Goal: Ask a question: Seek information or help from site administrators or community

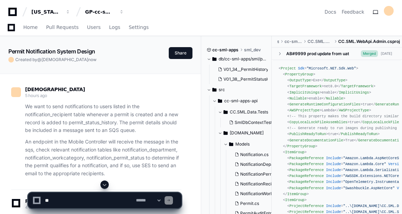
scroll to position [14924, 0]
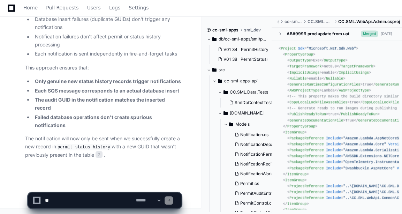
click at [71, 199] on textarea at bounding box center [89, 199] width 91 height 15
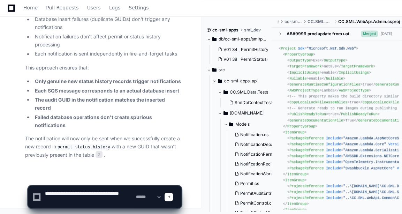
paste textarea "**********"
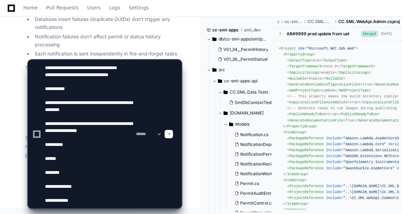
scroll to position [35, 0]
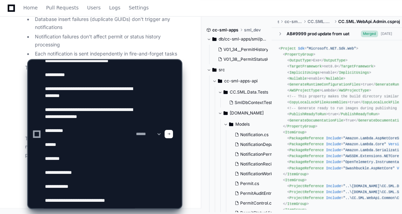
click at [75, 130] on textarea at bounding box center [89, 134] width 91 height 148
click at [68, 143] on textarea at bounding box center [89, 134] width 91 height 148
click at [74, 162] on textarea at bounding box center [89, 134] width 91 height 148
click at [75, 160] on textarea at bounding box center [89, 134] width 91 height 148
click at [89, 170] on textarea at bounding box center [89, 134] width 91 height 148
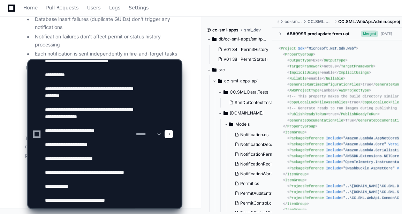
scroll to position [41, 0]
click at [82, 184] on textarea at bounding box center [89, 134] width 91 height 148
click at [122, 202] on textarea at bounding box center [89, 134] width 91 height 148
click at [111, 200] on textarea at bounding box center [89, 134] width 91 height 148
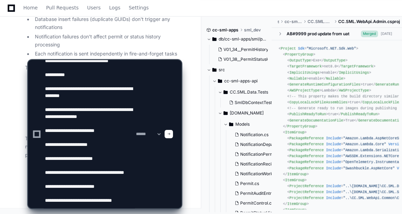
scroll to position [44, 0]
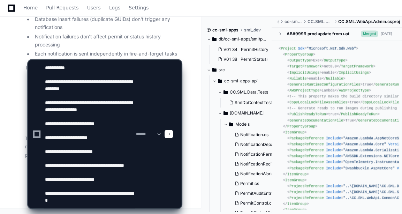
type textarea "**********"
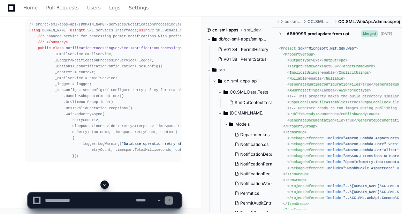
scroll to position [15996, 0]
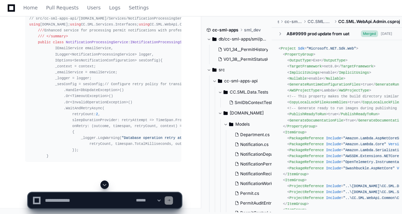
click at [101, 182] on button at bounding box center [104, 184] width 8 height 8
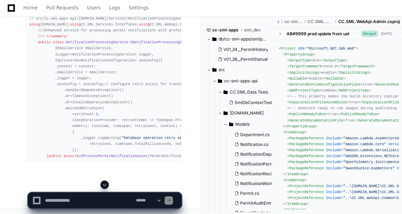
scroll to position [16026, 0]
click at [101, 182] on button at bounding box center [104, 184] width 8 height 8
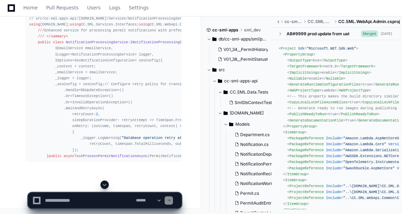
click at [101, 182] on button at bounding box center [104, 184] width 8 height 8
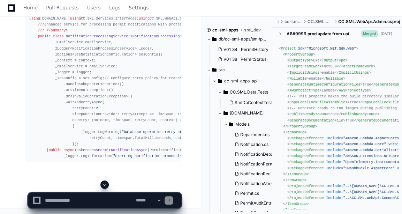
click at [101, 182] on button at bounding box center [104, 184] width 8 height 8
click at [101, 182] on app-app-chat-input "**********" at bounding box center [105, 194] width 154 height 28
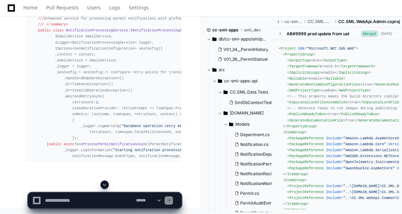
click at [101, 182] on button at bounding box center [104, 184] width 8 height 8
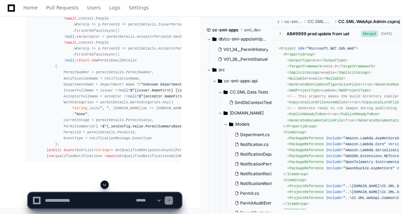
drag, startPoint x: 101, startPoint y: 182, endPoint x: 18, endPoint y: 158, distance: 86.2
click at [103, 185] on span at bounding box center [105, 185] width 6 height 6
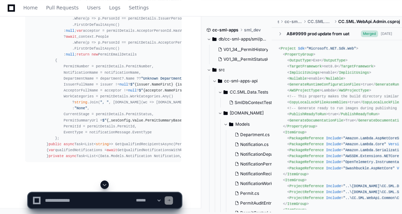
click at [103, 185] on span at bounding box center [105, 185] width 6 height 6
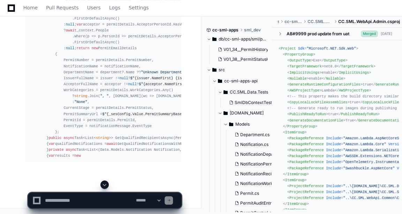
click at [103, 185] on span at bounding box center [105, 185] width 6 height 6
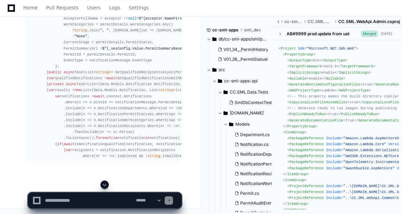
click at [103, 185] on span at bounding box center [105, 185] width 6 height 6
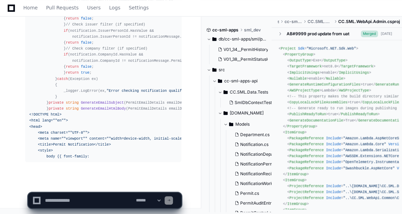
scroll to position [17328, 0]
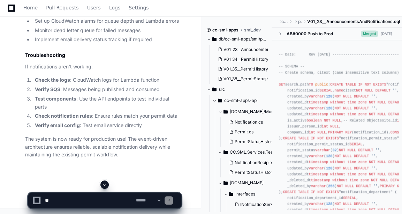
scroll to position [31767, 0]
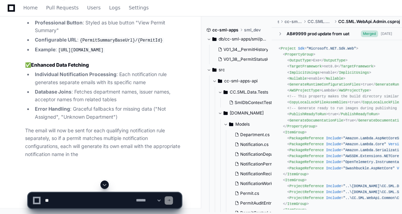
scroll to position [15394, 0]
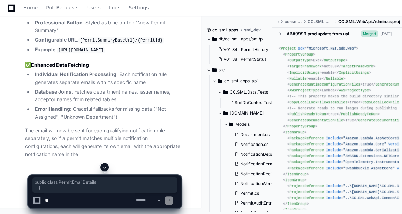
drag, startPoint x: 37, startPoint y: 86, endPoint x: 49, endPoint y: 155, distance: 70.1
copy div "public class PermitEmailDetails { public string PermitNumber { get ; set ; } = …"
click at [193, 185] on div "**********" at bounding box center [104, 188] width 193 height 51
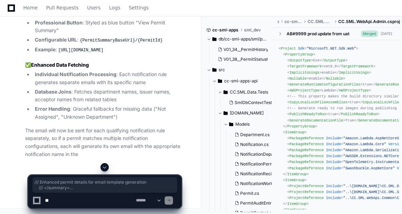
scroll to position [17532, 0]
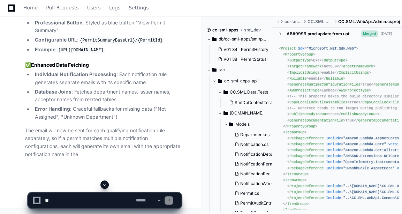
click at [8, 182] on div "**********" at bounding box center [201, 196] width 402 height 33
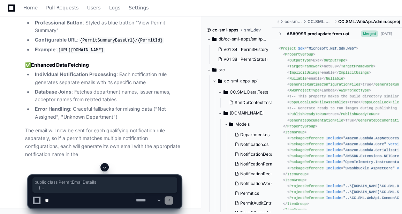
drag, startPoint x: 36, startPoint y: 48, endPoint x: 44, endPoint y: 114, distance: 66.7
drag, startPoint x: 44, startPoint y: 114, endPoint x: 114, endPoint y: 63, distance: 86.5
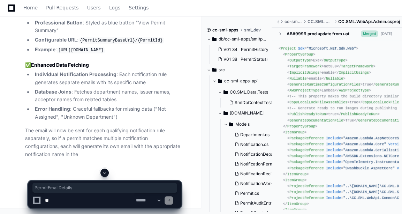
copy span "PermitEmailDetails"
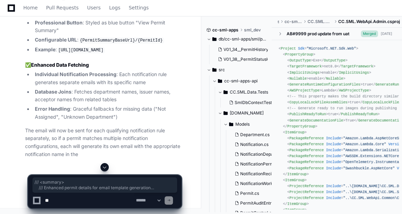
drag, startPoint x: 38, startPoint y: 60, endPoint x: 48, endPoint y: 149, distance: 89.5
copy div "/// <summary> /// Enhanced permit details for email template generation /// </s…"
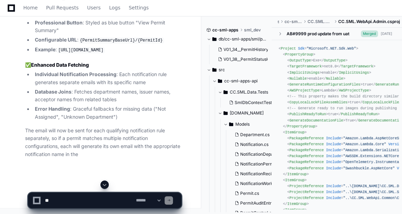
scroll to position [0, 0]
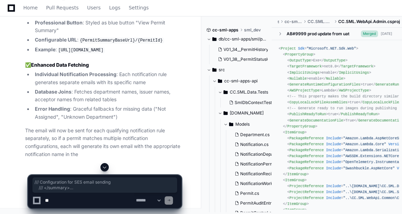
drag, startPoint x: 44, startPoint y: 40, endPoint x: 36, endPoint y: 26, distance: 15.8
drag, startPoint x: 37, startPoint y: 26, endPoint x: 68, endPoint y: 120, distance: 98.9
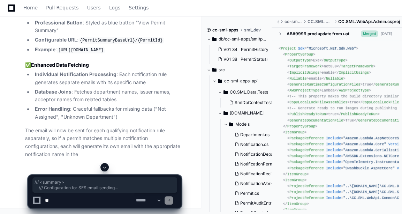
copy div "/// <summary> /// Configuration for SES email sending /// </summary> public cla…"
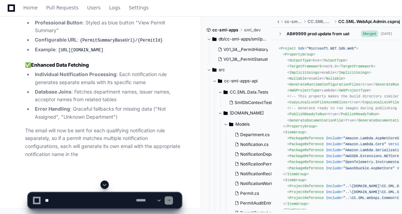
scroll to position [18169, 0]
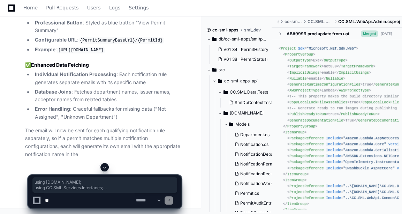
drag, startPoint x: 29, startPoint y: 64, endPoint x: 50, endPoint y: 125, distance: 64.1
copy div "using [DOMAIN_NAME]; using CC.SML.Services.Interfaces; using CC.SML.WebApi.Comm…"
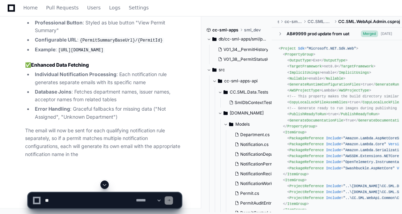
drag, startPoint x: 12, startPoint y: 183, endPoint x: 58, endPoint y: 196, distance: 47.8
click at [58, 196] on div "**********" at bounding box center [104, 196] width 193 height 33
click at [58, 196] on textarea at bounding box center [89, 199] width 91 height 15
type textarea "**********"
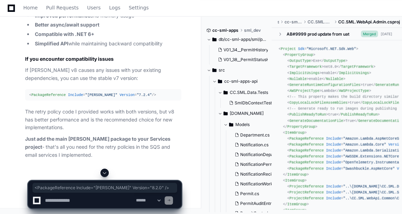
scroll to position [19100, 0]
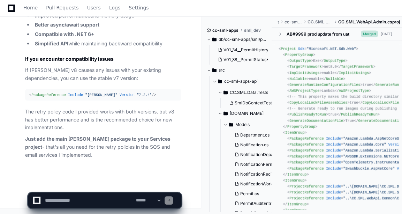
click at [108, 137] on strong "Just add the main [PERSON_NAME] package to your Services project" at bounding box center [97, 142] width 145 height 14
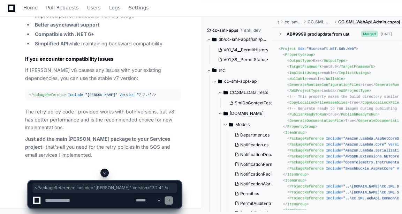
copy article "< PackageReference Include = "[PERSON_NAME]" Version = "7.2.4" />"
copy article "< PackageReference Include = "[PERSON_NAME]" Version = "8.2.0" />"
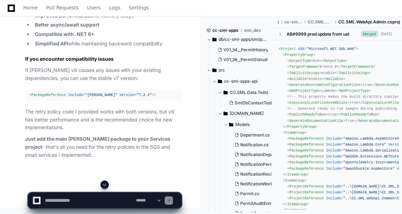
click at [6, 187] on div "**********" at bounding box center [201, 196] width 402 height 33
click at [69, 199] on textarea at bounding box center [89, 199] width 91 height 15
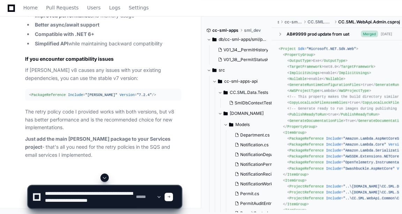
scroll to position [2, 0]
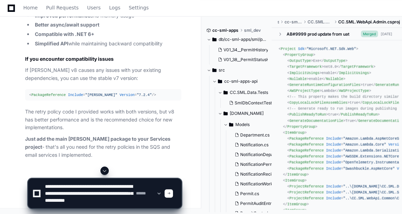
type textarea "**********"
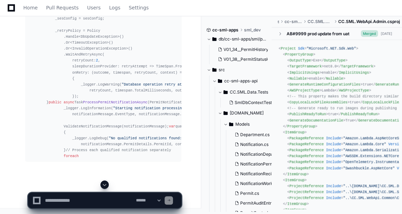
scroll to position [21411, 0]
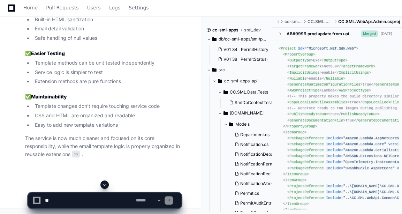
scroll to position [22508, 0]
